Goal: Task Accomplishment & Management: Complete application form

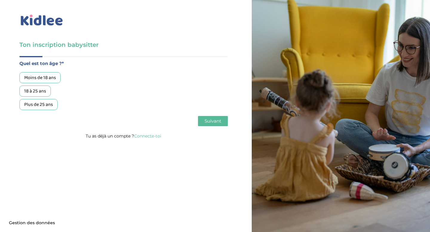
click at [48, 105] on div "Plus de 25 ans" at bounding box center [38, 104] width 38 height 11
click at [213, 121] on span "Suivant" at bounding box center [212, 121] width 17 height 6
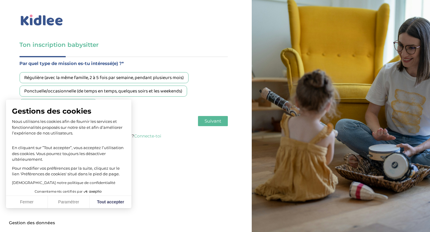
click at [68, 104] on div "Gestions des cookies Nous utilisons les cookies afin de fournir les services et…" at bounding box center [68, 144] width 125 height 88
click at [104, 203] on button "Tout accepter" at bounding box center [111, 202] width 42 height 13
checkbox input "true"
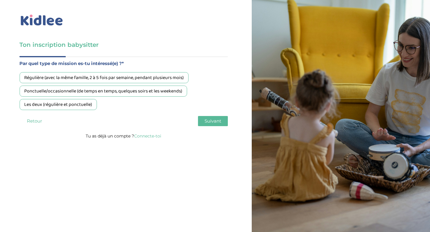
click at [66, 107] on div "Les deux (régulière et ponctuelle)" at bounding box center [57, 104] width 77 height 11
click at [217, 120] on span "Suivant" at bounding box center [212, 121] width 17 height 6
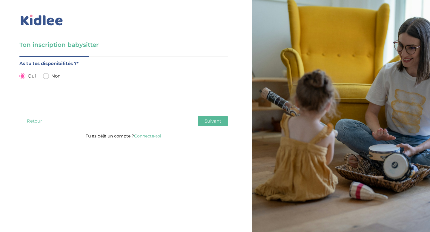
click at [203, 121] on button "Suivant" at bounding box center [213, 121] width 30 height 10
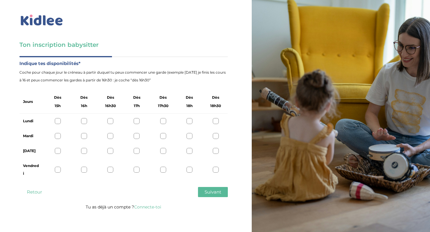
click at [56, 120] on div at bounding box center [58, 121] width 6 height 6
click at [57, 138] on div at bounding box center [58, 136] width 6 height 6
click at [60, 152] on div at bounding box center [58, 151] width 6 height 6
click at [60, 170] on div at bounding box center [58, 170] width 6 height 6
click at [206, 190] on span "Suivant" at bounding box center [212, 192] width 17 height 6
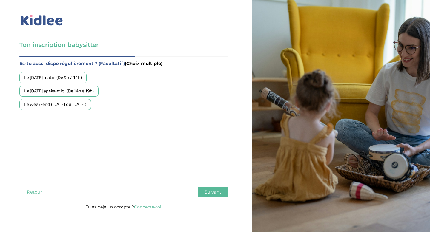
click at [62, 75] on div "Le [DATE] matin (De 9h à 14h)" at bounding box center [52, 77] width 67 height 11
click at [69, 88] on div "Le [DATE] après-midi (De 14h à 19h)" at bounding box center [58, 91] width 79 height 11
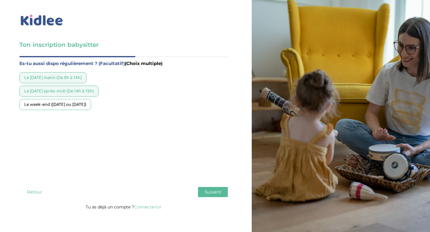
click at [71, 104] on div "Le week-end ([DATE] ou [DATE])" at bounding box center [55, 104] width 72 height 11
click at [221, 193] on span "Suivant" at bounding box center [212, 192] width 17 height 6
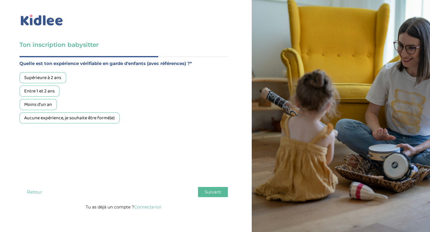
click at [55, 91] on div "Entre 1 et 2 ans" at bounding box center [39, 91] width 40 height 11
click at [218, 190] on span "Suivant" at bounding box center [212, 192] width 17 height 6
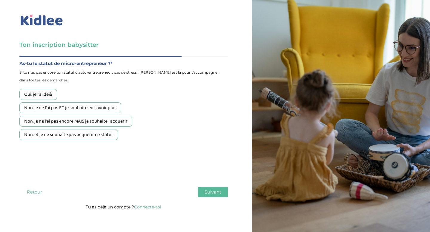
click at [59, 108] on div "Non, je ne l'ai pas ET je souhaite en savoir plus" at bounding box center [70, 107] width 102 height 11
click at [212, 194] on span "Suivant" at bounding box center [212, 192] width 17 height 6
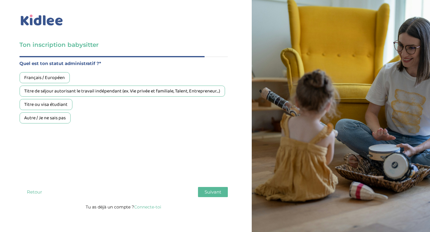
click at [56, 105] on div "Titre ou visa étudiant" at bounding box center [45, 104] width 53 height 11
click at [221, 193] on button "Suivant" at bounding box center [213, 192] width 30 height 10
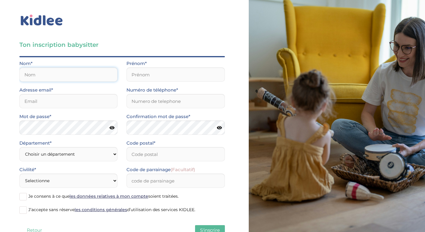
click at [54, 75] on input "text" at bounding box center [68, 74] width 98 height 14
click at [36, 74] on input "text" at bounding box center [68, 74] width 98 height 14
type input "[PERSON_NAME]"
click at [172, 74] on input "text" at bounding box center [176, 74] width 98 height 14
type input "Nataly"
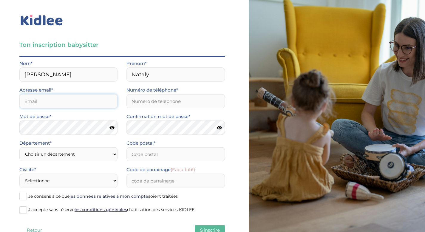
click at [79, 103] on input "email" at bounding box center [68, 101] width 98 height 14
type input "[DOMAIN_NAME][EMAIL_ADDRESS][DOMAIN_NAME]"
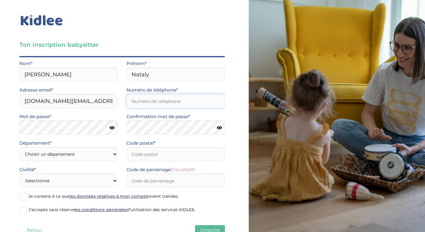
type input "0749262192"
type input "75020"
click at [54, 99] on input "[DOMAIN_NAME][EMAIL_ADDRESS][DOMAIN_NAME]" at bounding box center [68, 101] width 98 height 14
type input "[DOMAIN_NAME][EMAIL_ADDRESS][DOMAIN_NAME]"
click at [110, 128] on icon at bounding box center [112, 128] width 5 height 4
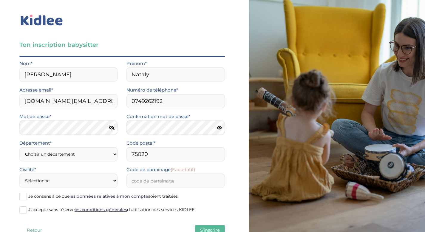
click at [220, 129] on icon at bounding box center [219, 128] width 5 height 4
click at [69, 154] on select "Choisir un département [GEOGRAPHIC_DATA] (75) [GEOGRAPHIC_DATA] (92) [GEOGRAPHI…" at bounding box center [68, 154] width 98 height 14
select select "75"
click at [19, 147] on select "Choisir un département [GEOGRAPHIC_DATA] (75) [GEOGRAPHIC_DATA] (92) [GEOGRAPHI…" at bounding box center [68, 154] width 98 height 14
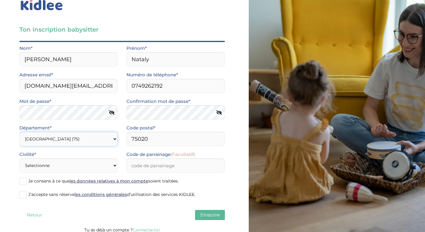
scroll to position [20, 0]
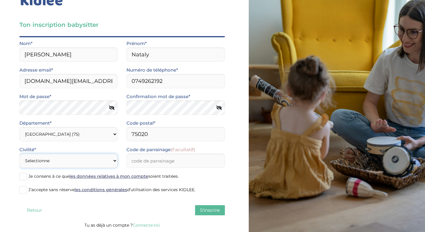
click at [74, 161] on select "Selectionne Mr [PERSON_NAME]" at bounding box center [68, 161] width 98 height 14
select select "1"
click at [19, 154] on select "Selectionne Mr [PERSON_NAME]" at bounding box center [68, 161] width 98 height 14
click at [142, 158] on input "Code de parrainage (Facultatif)" at bounding box center [176, 161] width 98 height 14
click at [27, 175] on span at bounding box center [22, 176] width 7 height 7
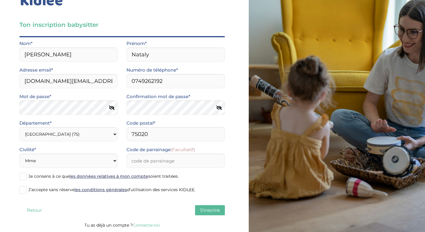
click at [0, 0] on input "Je consens à ce que les données relatives à mon compte soient traitées." at bounding box center [0, 0] width 0 height 0
click at [24, 187] on span at bounding box center [22, 189] width 7 height 7
click at [0, 0] on input "J’accepte sans réserve les conditions générales d’utilisation des services KIDL…" at bounding box center [0, 0] width 0 height 0
click at [215, 207] on span "S'inscrire" at bounding box center [210, 210] width 20 height 6
